Goal: Register for event/course

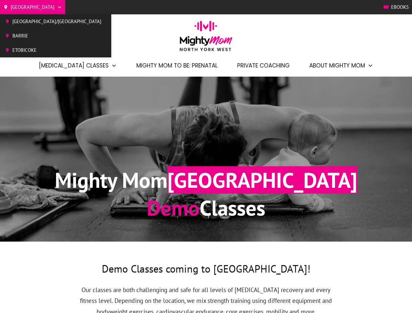
click at [206, 156] on div "Mighty Mom North York West Demo Classes" at bounding box center [206, 159] width 352 height 139
